Goal: Check status: Check status

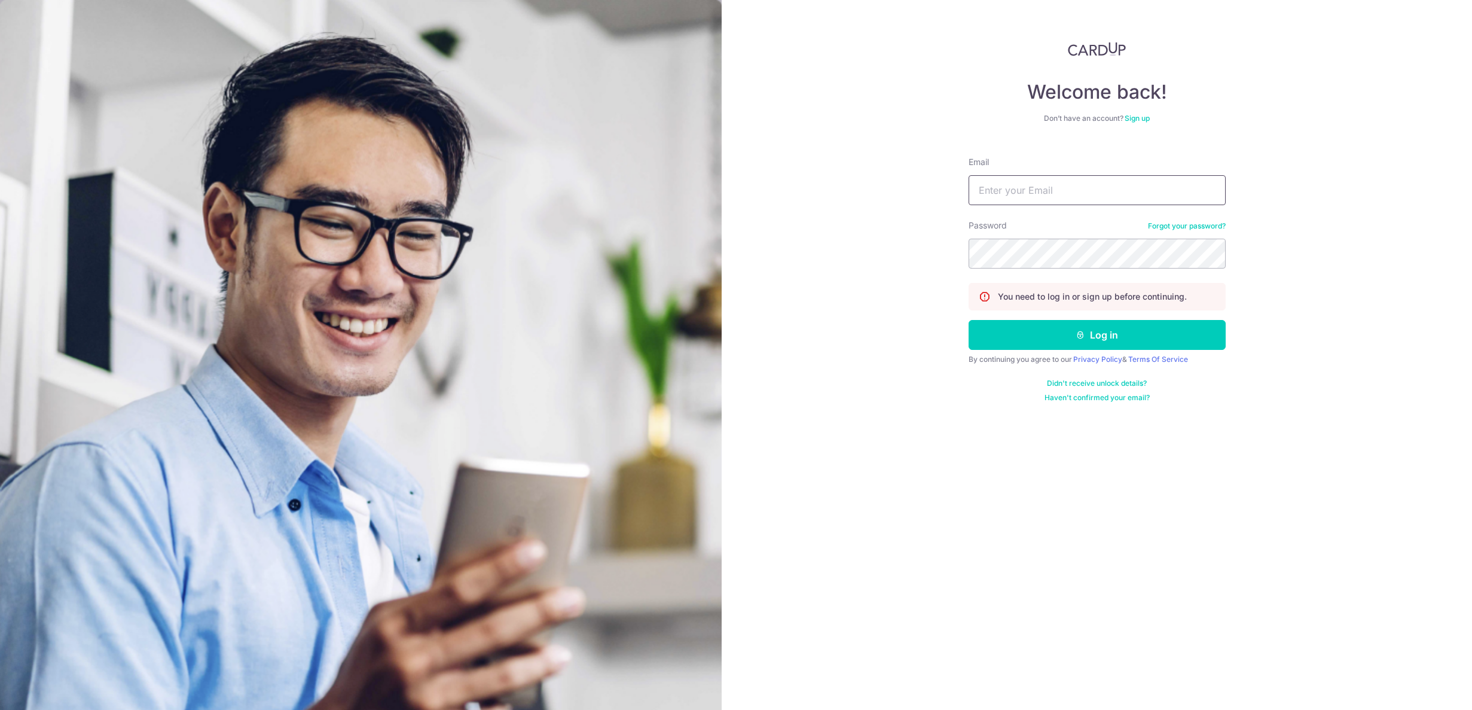
type input "[PERSON_NAME][EMAIL_ADDRESS][PERSON_NAME][DOMAIN_NAME]"
click at [1131, 343] on button "Log in" at bounding box center [1097, 335] width 257 height 30
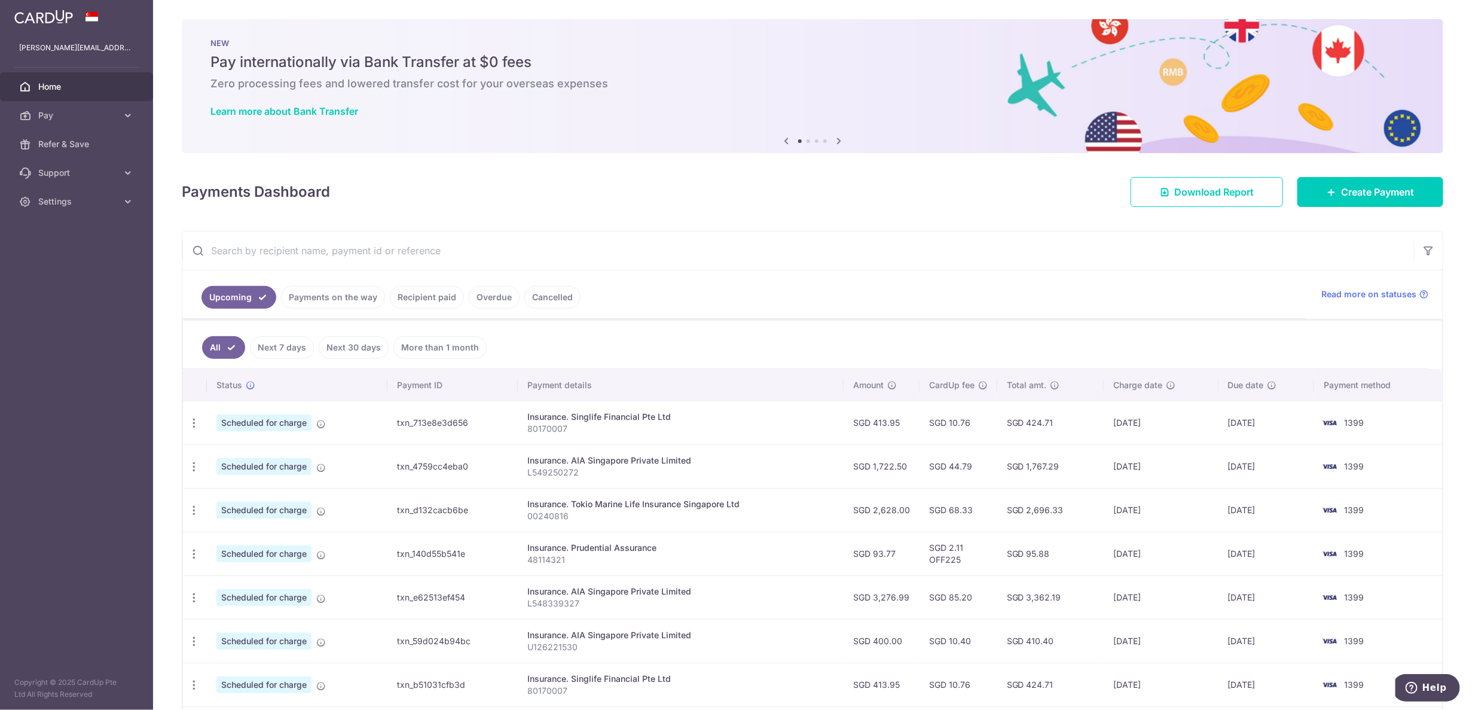
click at [344, 300] on link "Payments on the way" at bounding box center [333, 297] width 104 height 23
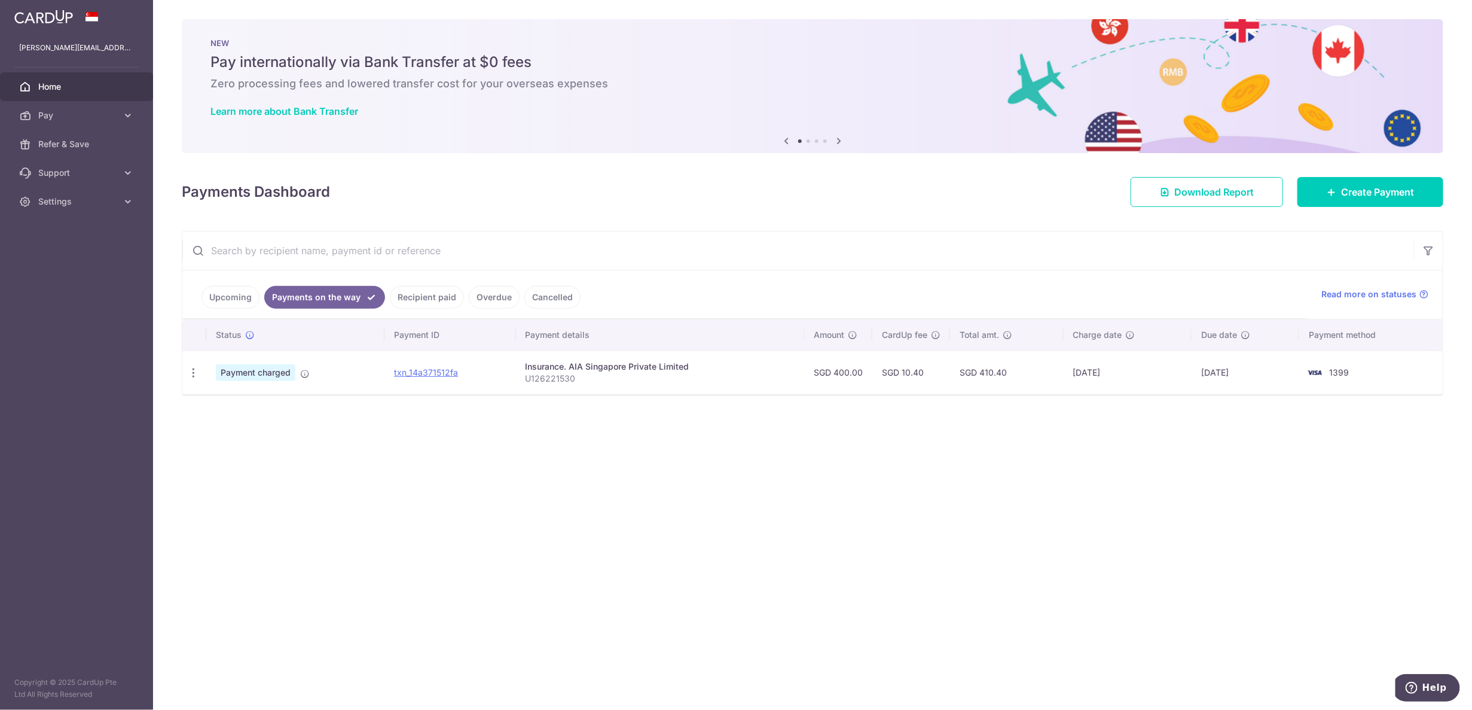
click at [394, 296] on link "Recipient paid" at bounding box center [427, 297] width 74 height 23
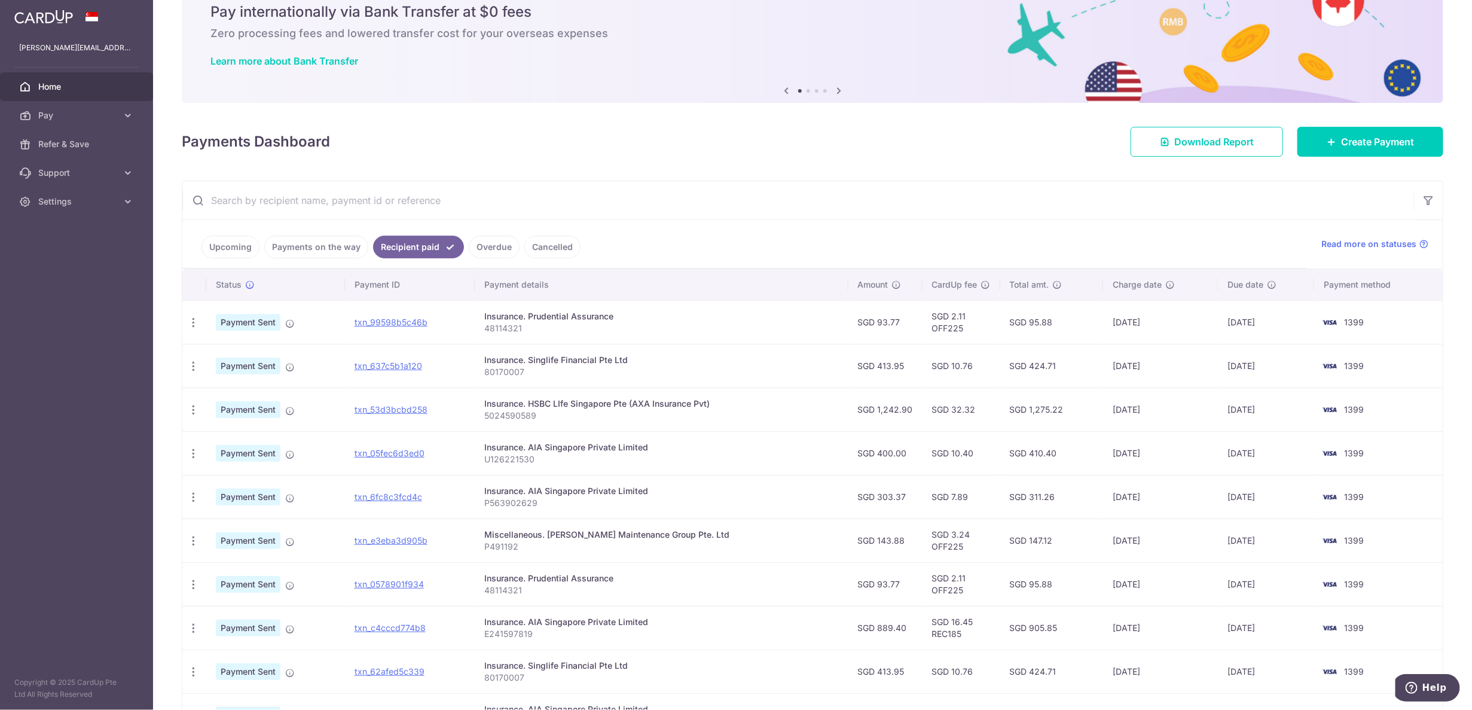
scroll to position [75, 0]
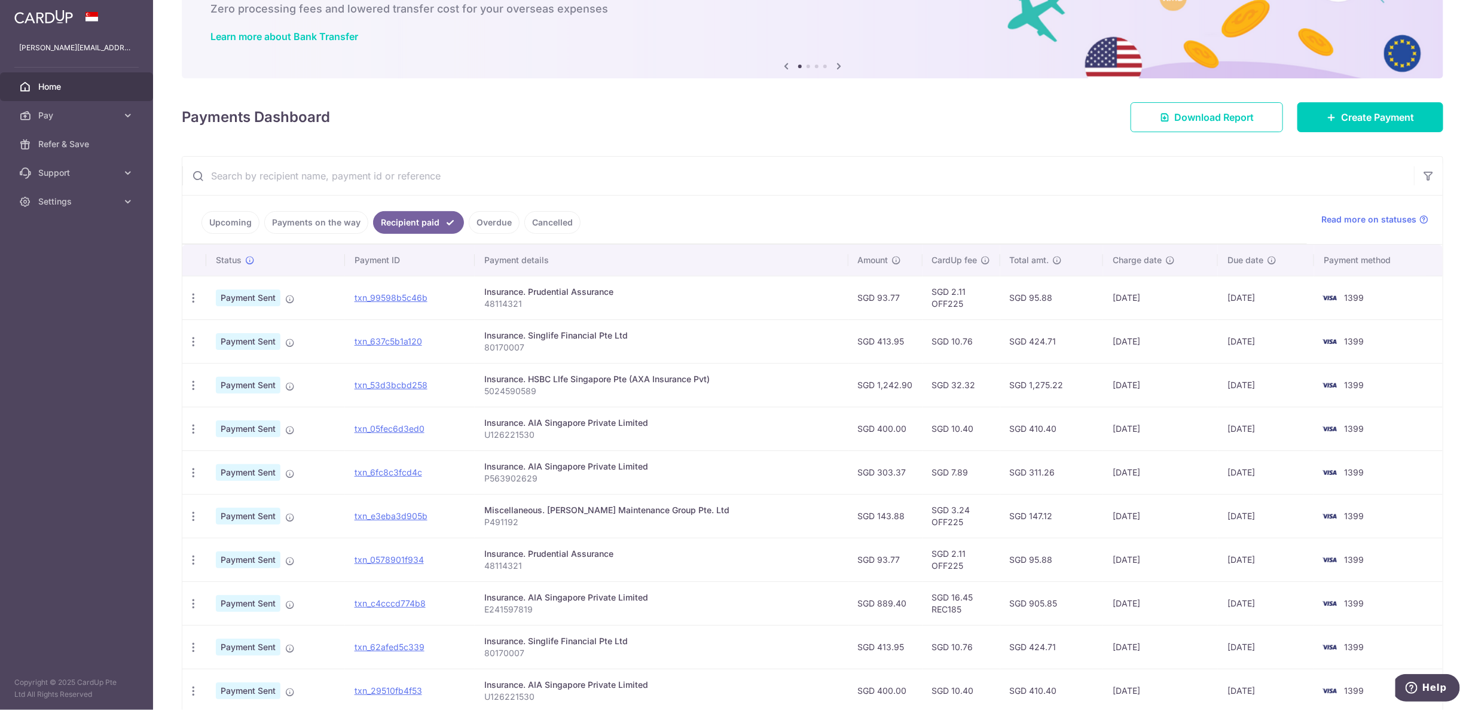
click at [344, 223] on link "Payments on the way" at bounding box center [316, 222] width 104 height 23
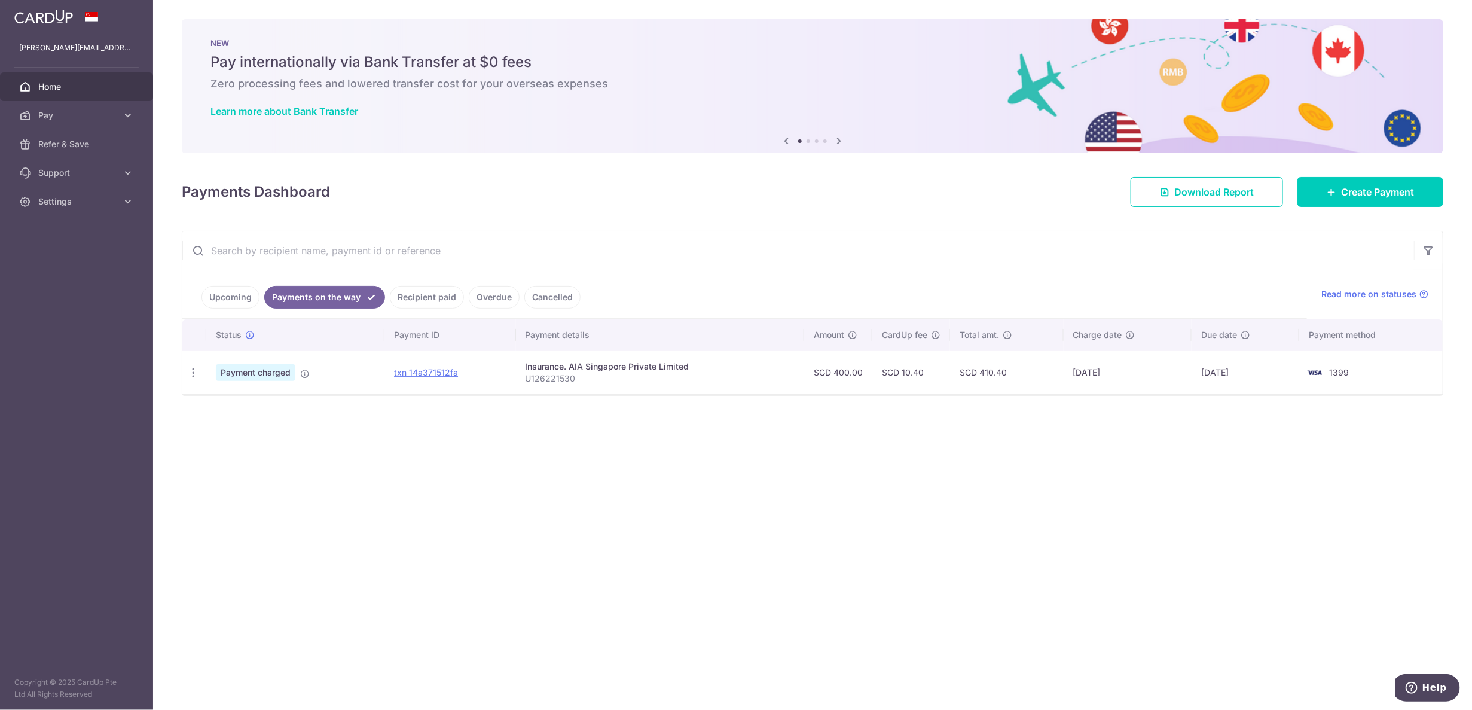
click at [233, 290] on link "Upcoming" at bounding box center [231, 297] width 58 height 23
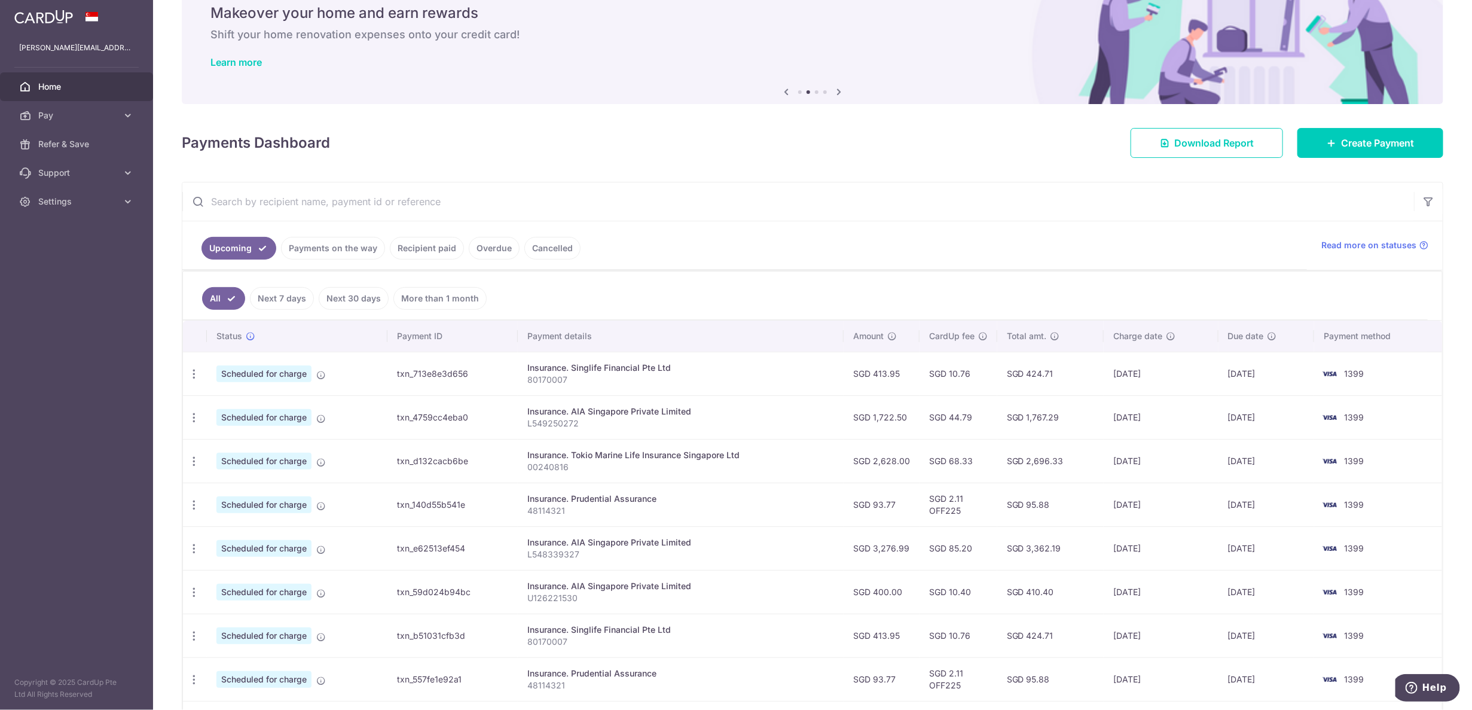
scroll to position [75, 0]
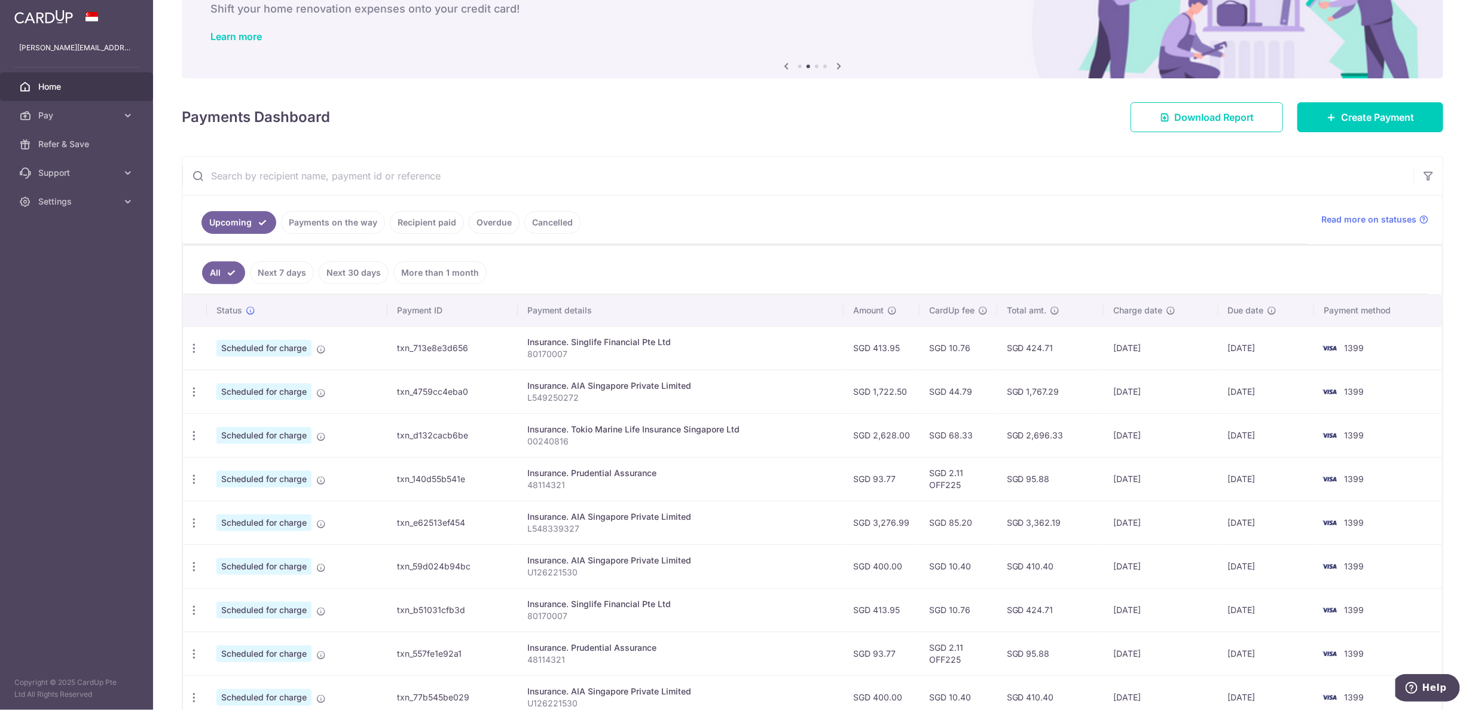
drag, startPoint x: 901, startPoint y: 346, endPoint x: 915, endPoint y: 435, distance: 90.2
click at [915, 435] on tbody "Update payment Cancel payment Scheduled for charge txn_713e8e3d656 Insurance. S…" at bounding box center [812, 544] width 1259 height 437
click at [915, 435] on td "SGD 2,628.00" at bounding box center [882, 435] width 76 height 44
click at [453, 211] on li "Recipient paid" at bounding box center [424, 222] width 79 height 23
click at [535, 219] on link "Cancelled" at bounding box center [552, 222] width 56 height 23
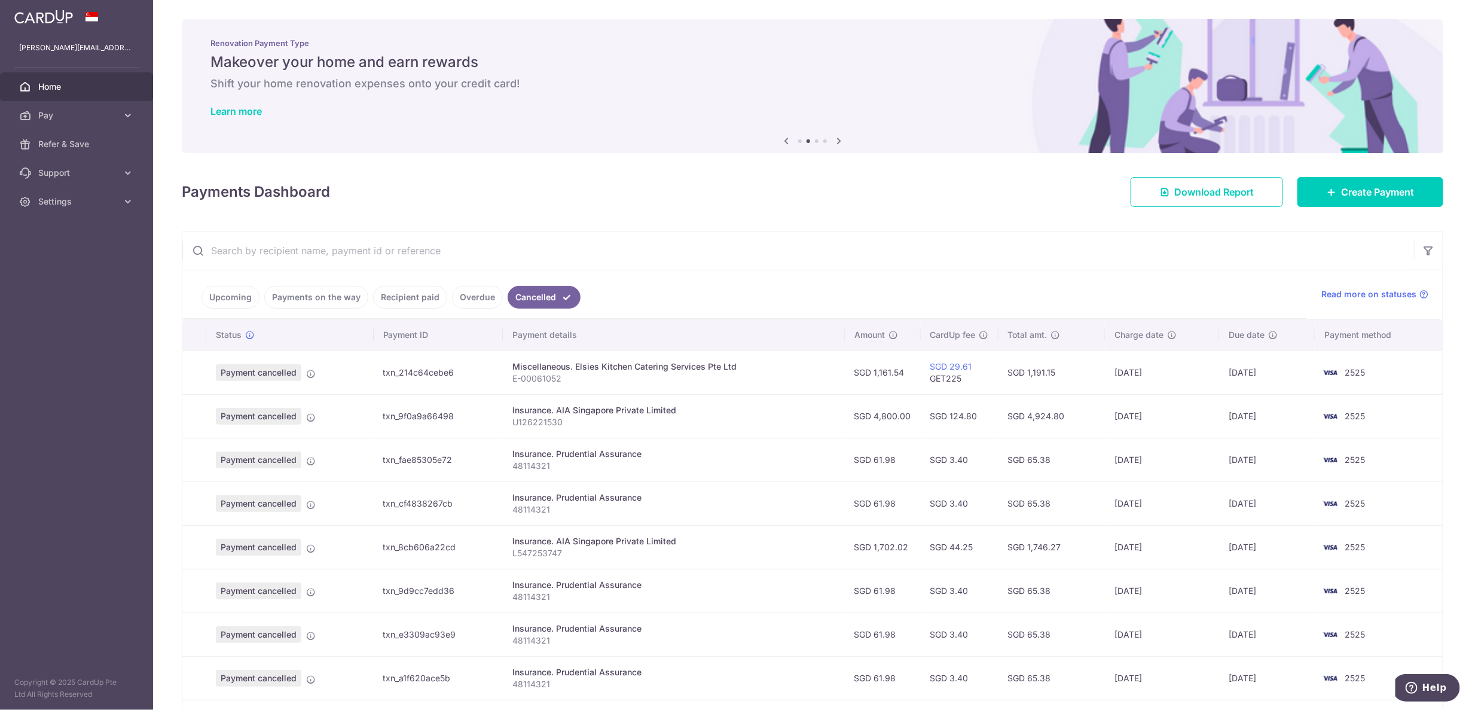
scroll to position [163, 0]
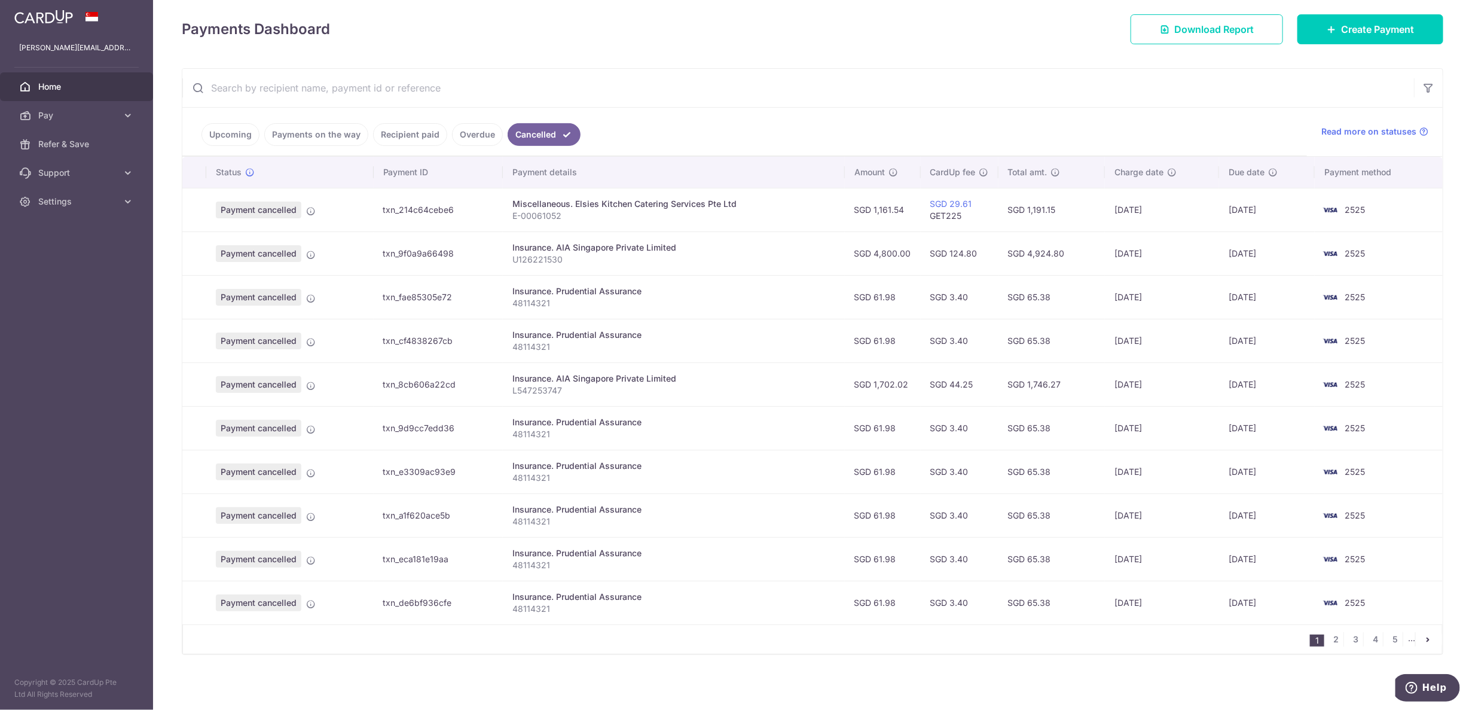
click at [1423, 638] on icon "pager" at bounding box center [1428, 639] width 10 height 10
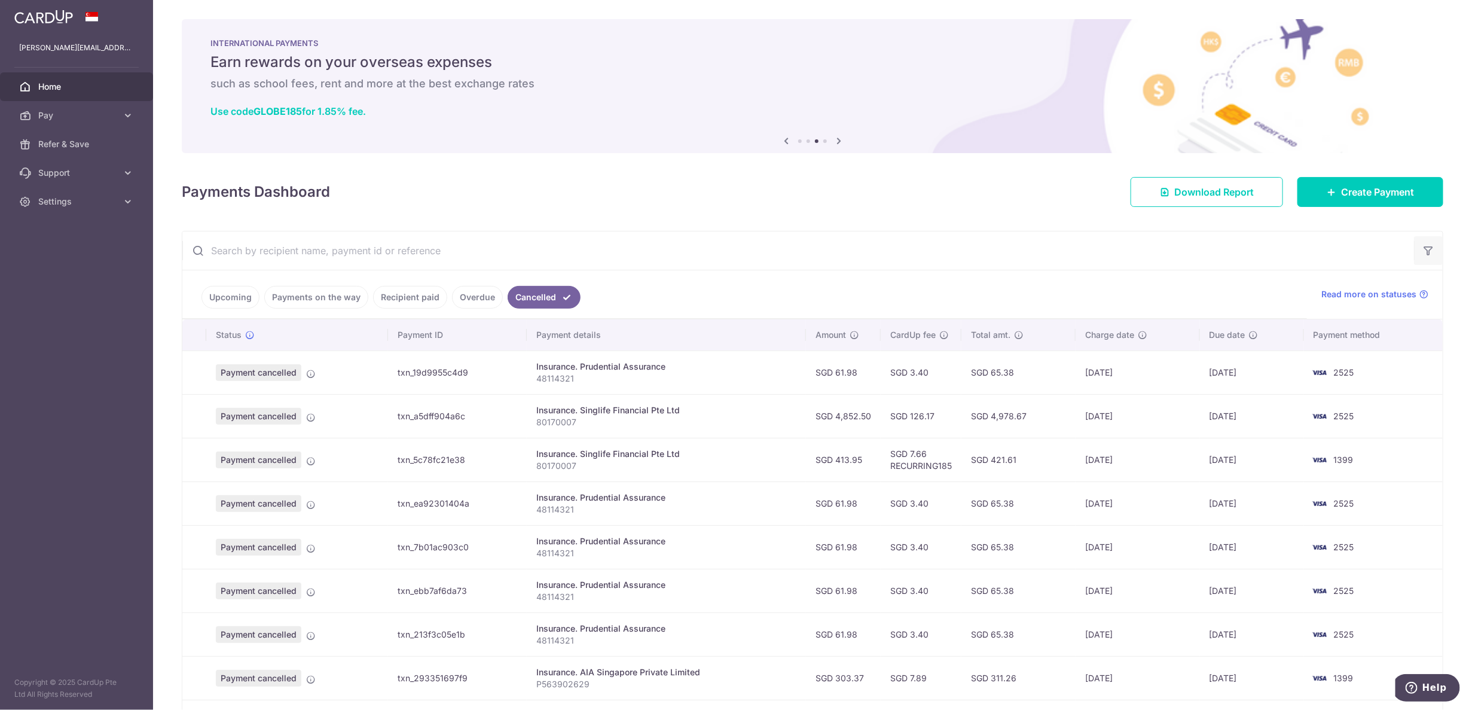
click at [1427, 246] on button "button" at bounding box center [1428, 250] width 29 height 29
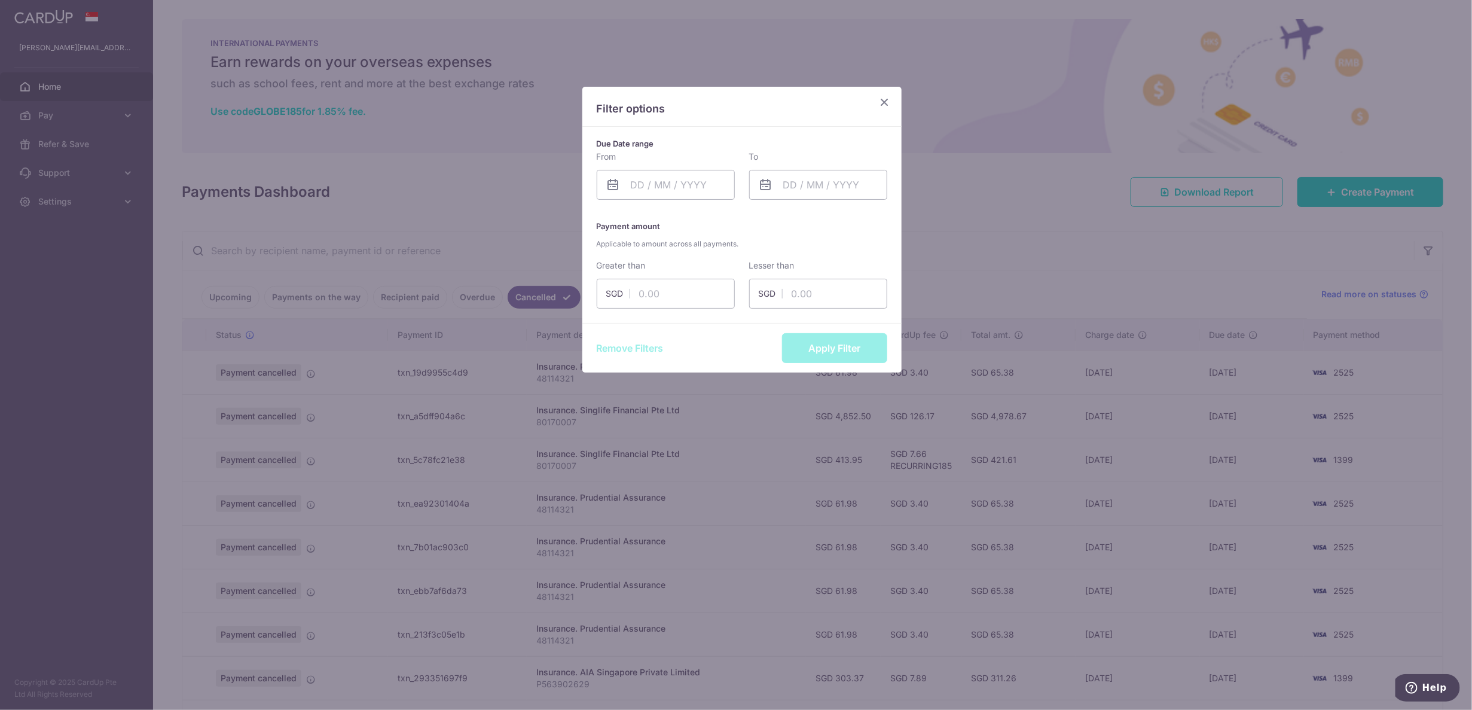
click at [948, 172] on div "Filter options Due Date range From Please select valid date To Please select va…" at bounding box center [736, 355] width 1472 height 710
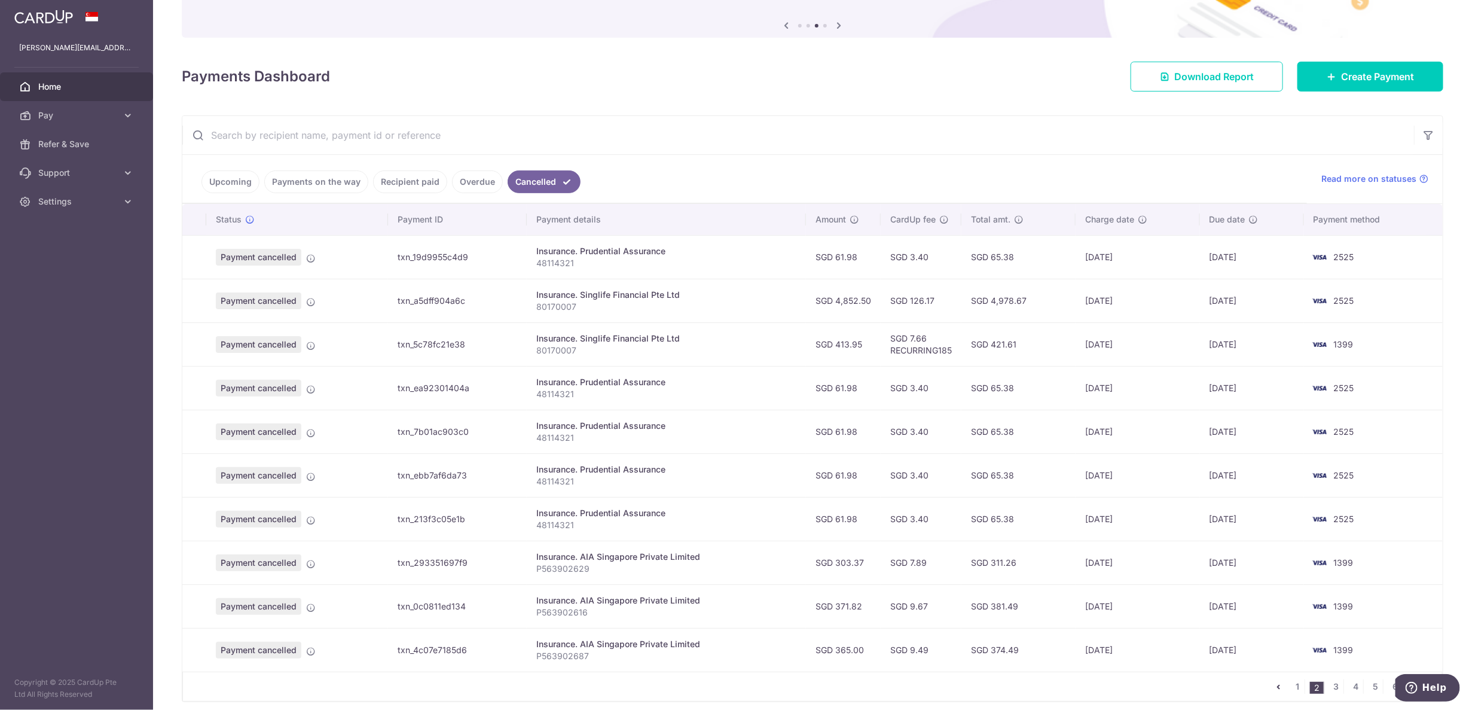
scroll to position [163, 0]
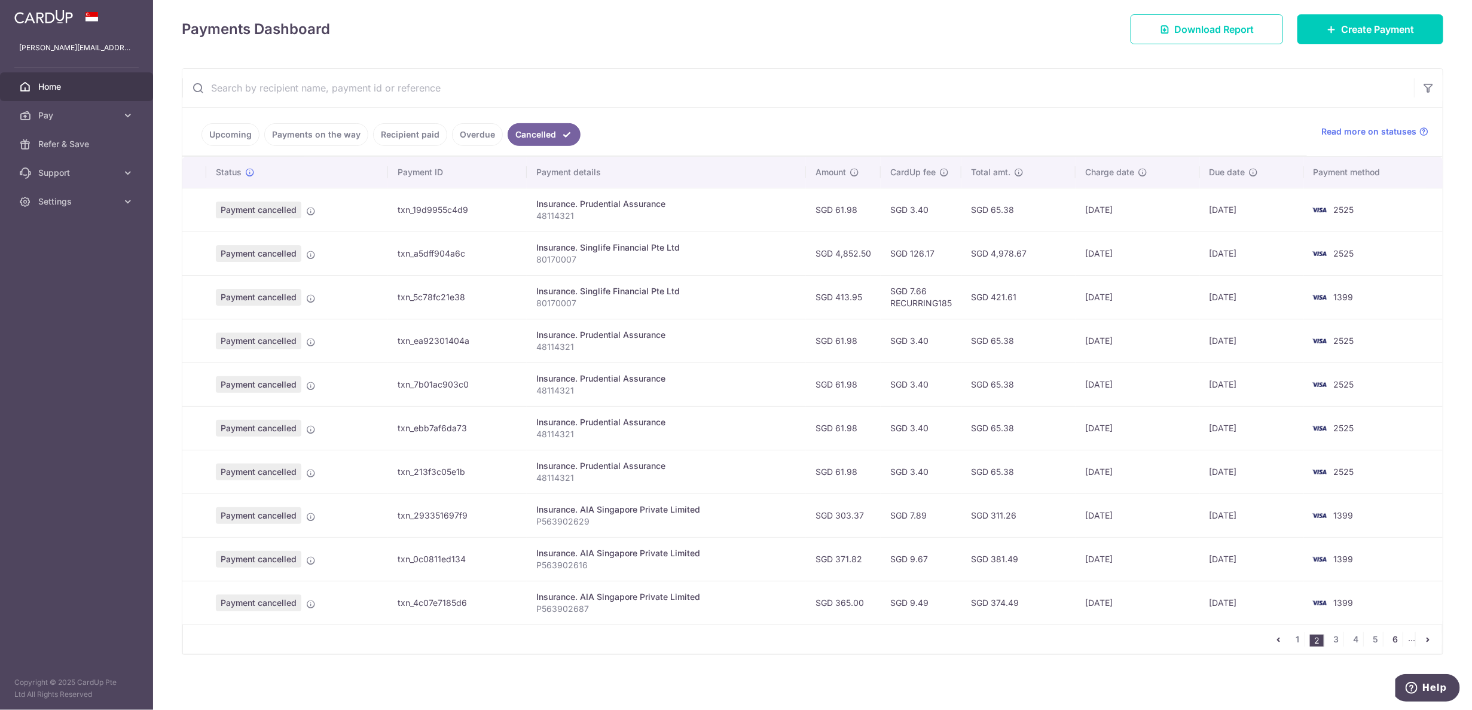
click at [1388, 636] on link "6" at bounding box center [1395, 639] width 14 height 14
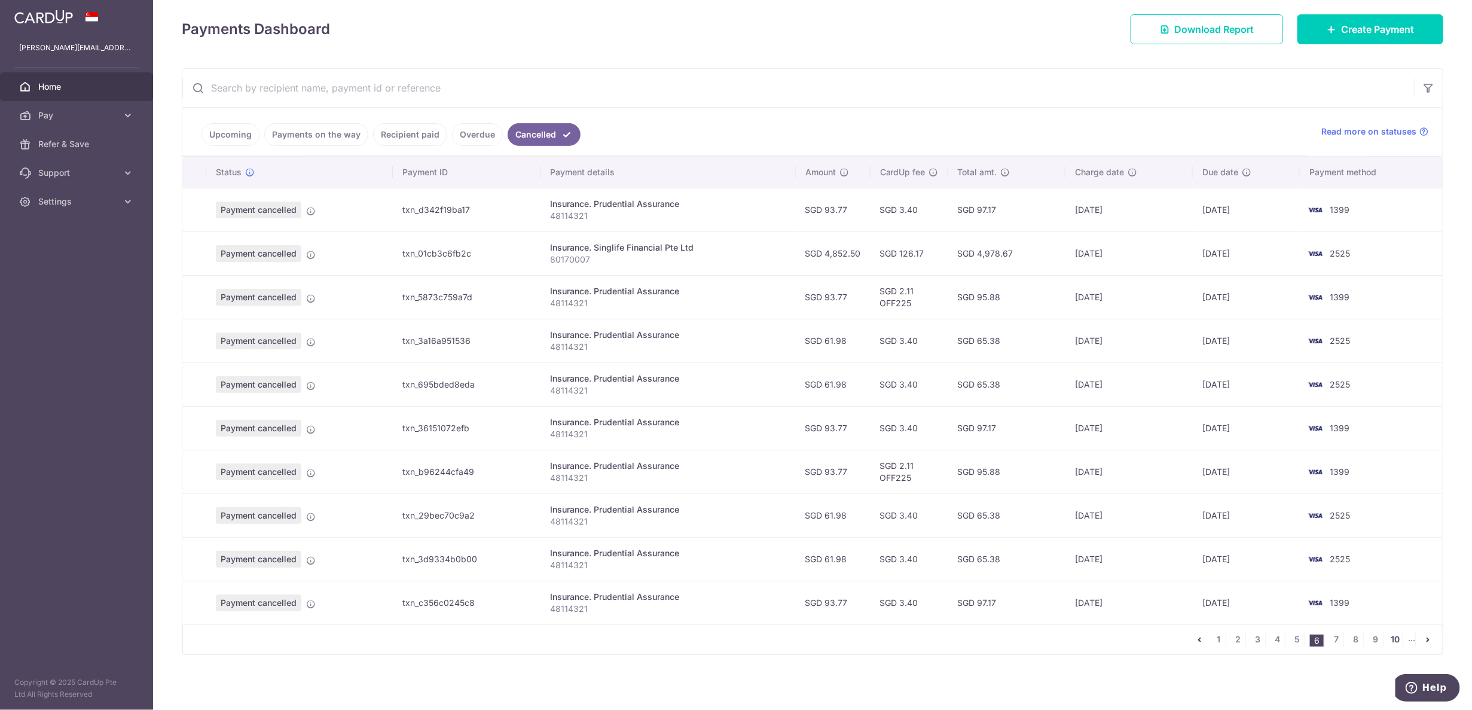
click at [1391, 638] on link "10" at bounding box center [1395, 639] width 14 height 14
click at [1271, 638] on link "8" at bounding box center [1278, 639] width 14 height 14
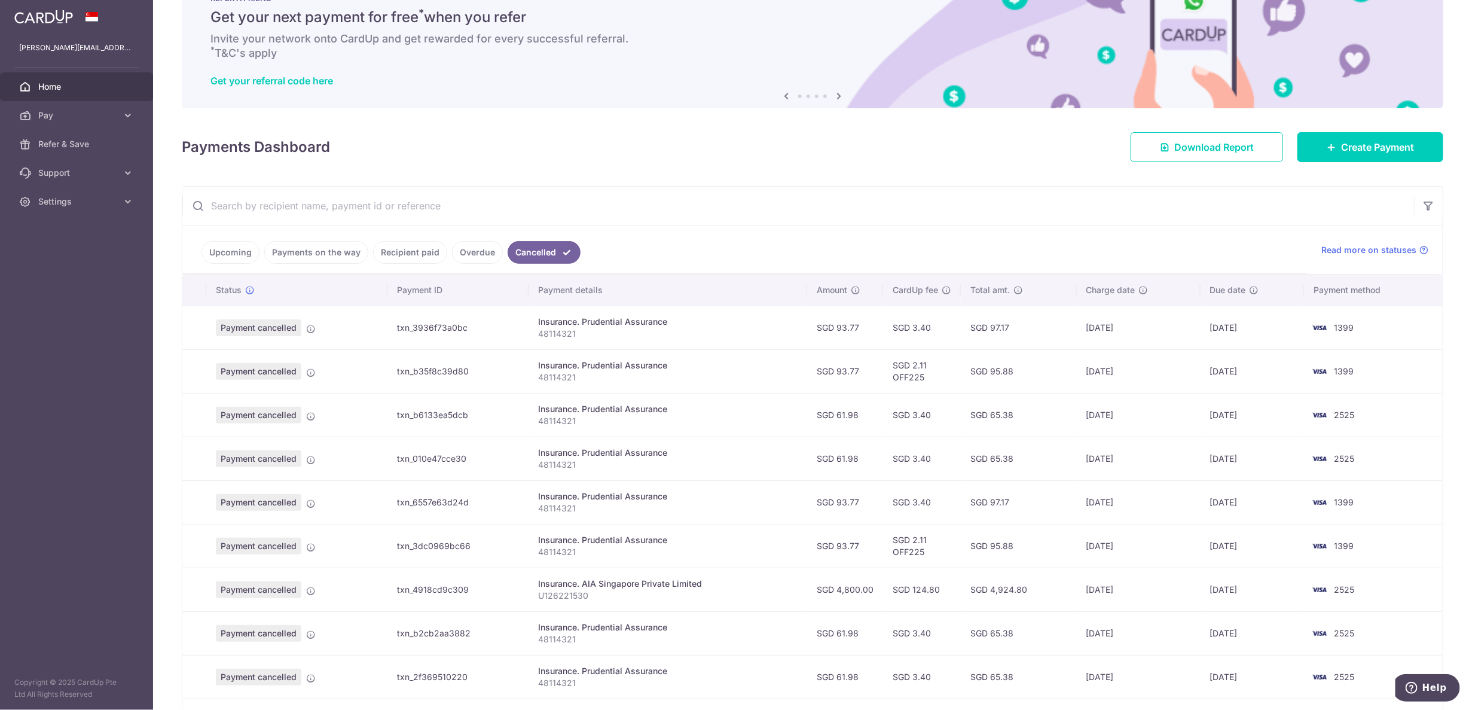
scroll to position [0, 0]
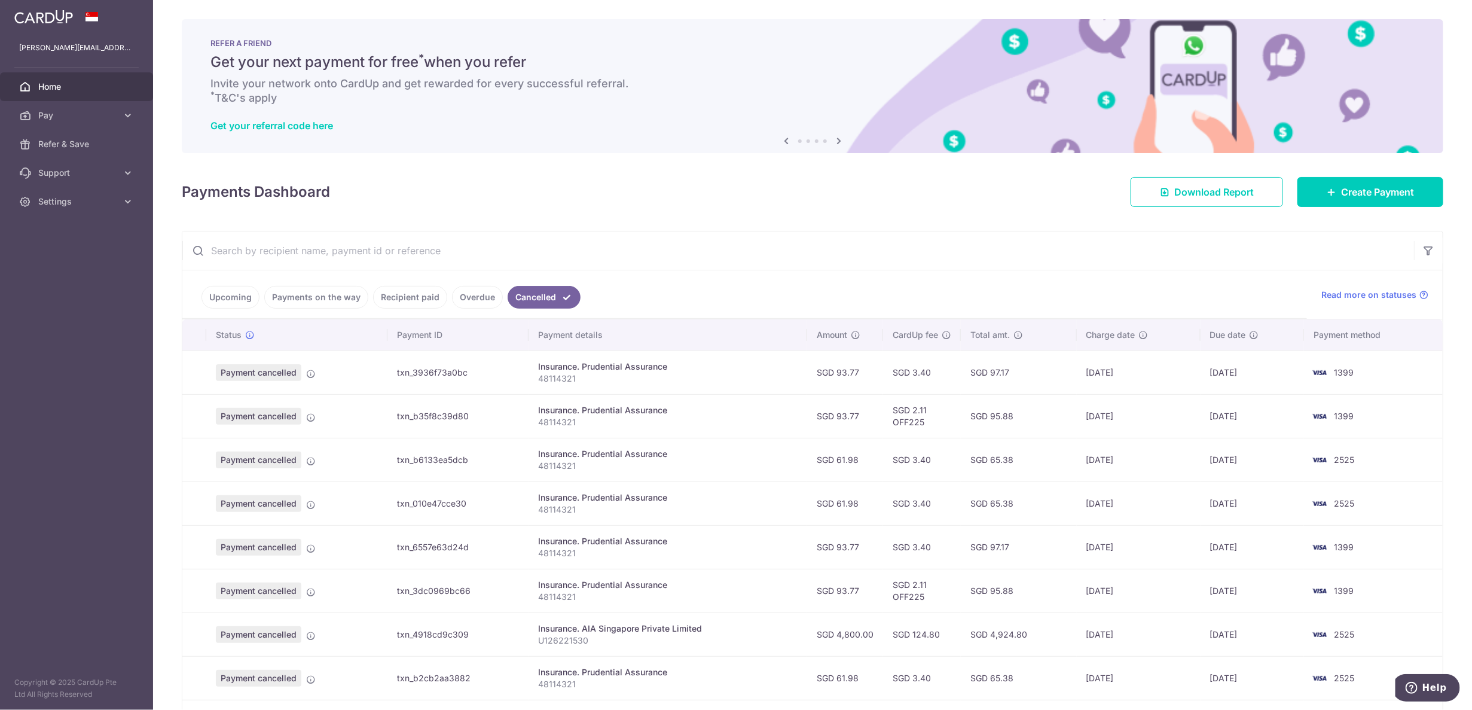
click at [343, 244] on input "text" at bounding box center [798, 250] width 1232 height 38
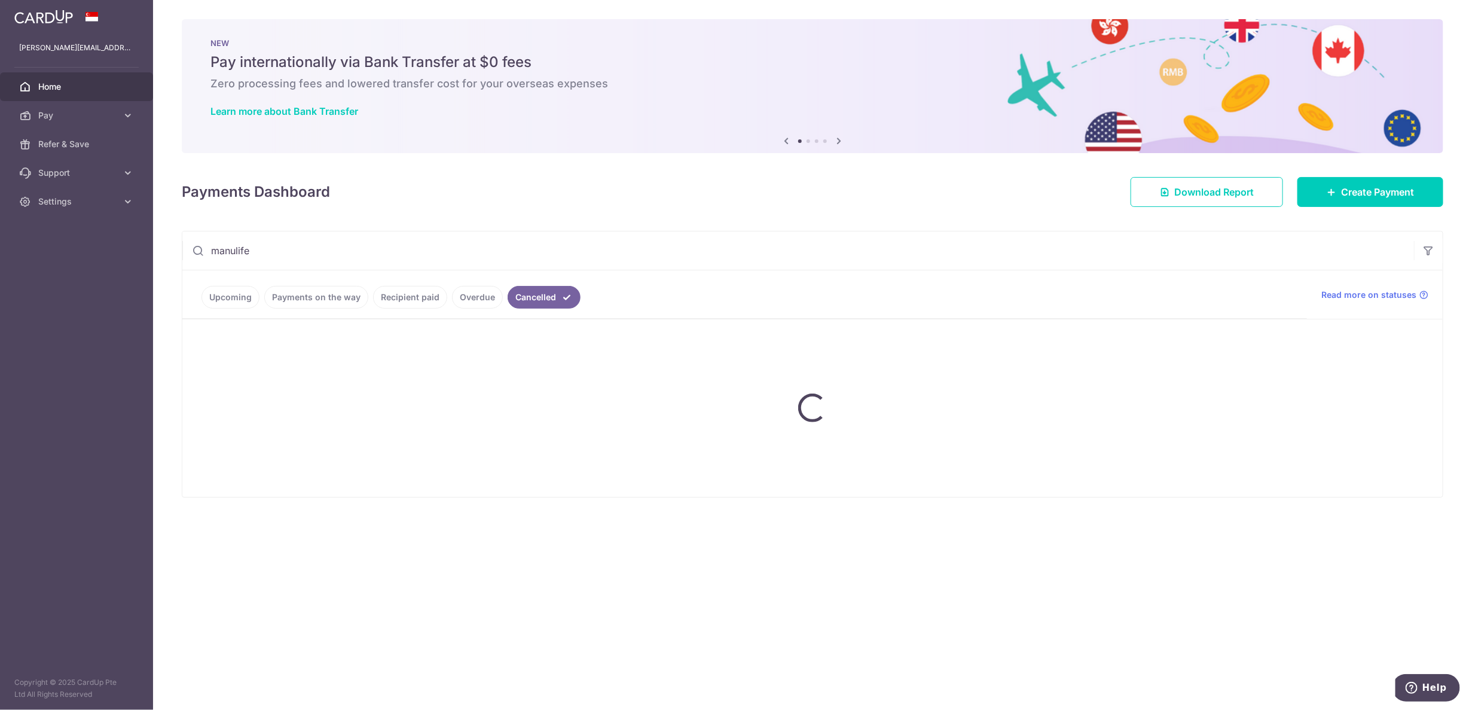
type input "manulife"
